Goal: Task Accomplishment & Management: Complete application form

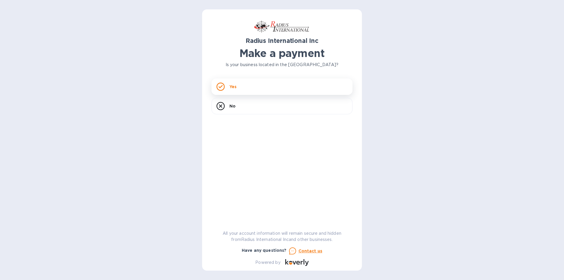
click at [245, 85] on div "Yes" at bounding box center [282, 86] width 141 height 16
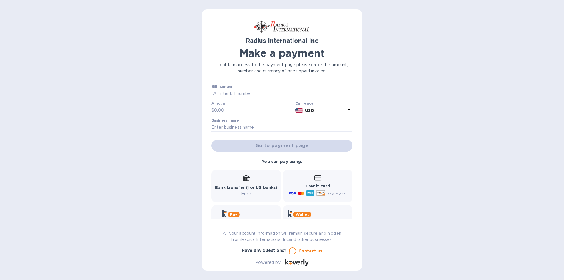
click at [229, 95] on input "text" at bounding box center [284, 93] width 136 height 9
type input "92843a"
click at [235, 108] on input "text" at bounding box center [253, 110] width 79 height 9
type input "4,434"
click at [236, 128] on input "text" at bounding box center [282, 127] width 141 height 9
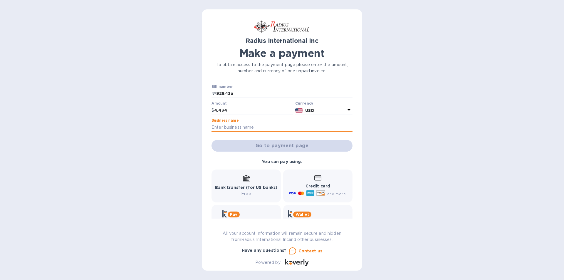
type input "global flooring"
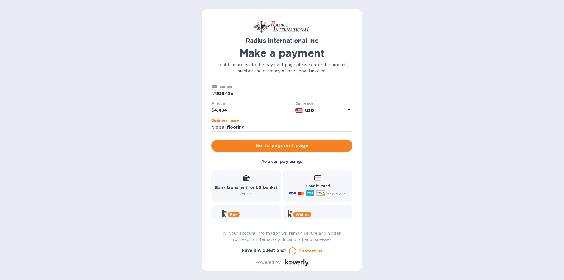
click at [258, 145] on span "Go to payment page" at bounding box center [282, 145] width 132 height 7
